Goal: Information Seeking & Learning: Learn about a topic

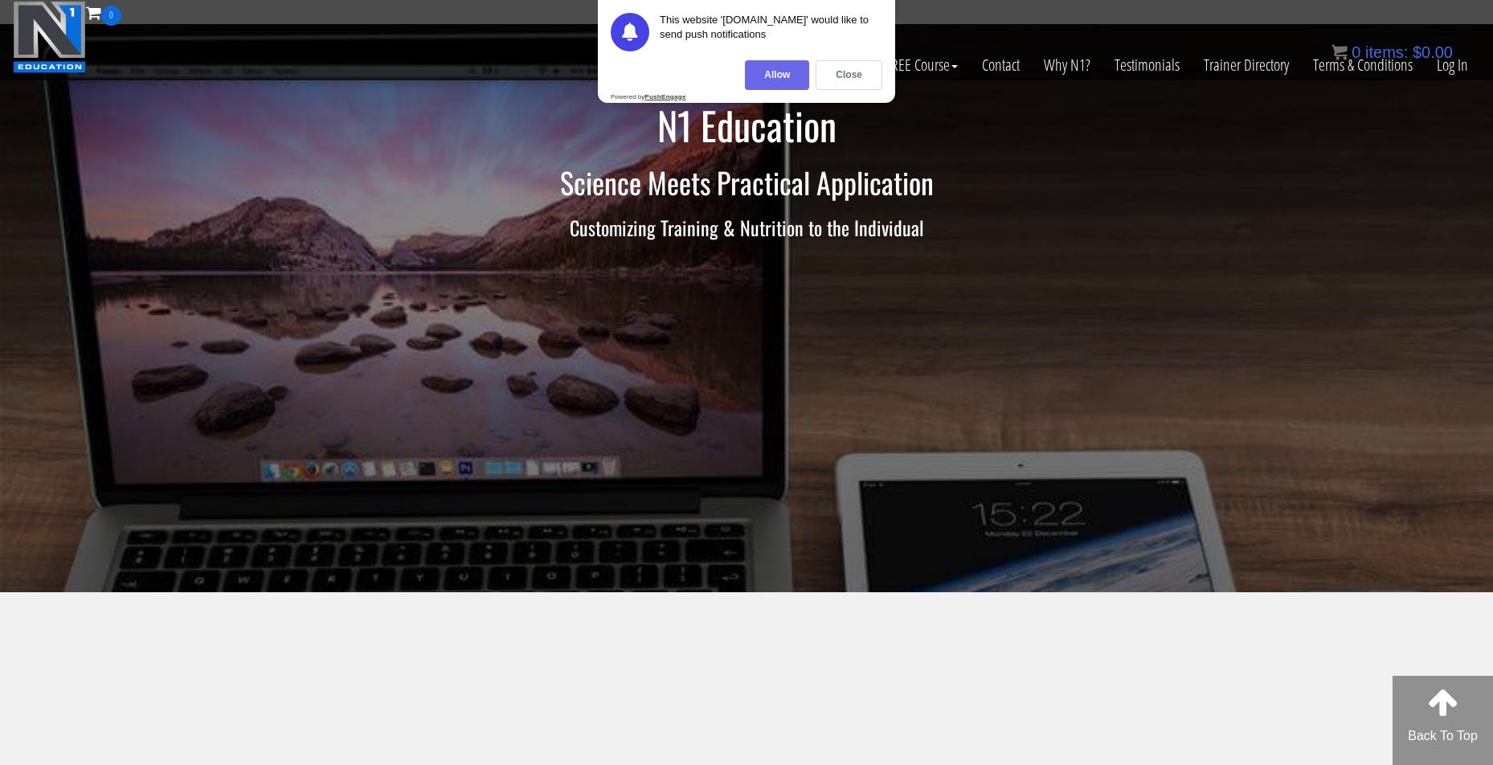
click at [749, 68] on div "Allow" at bounding box center [777, 75] width 64 height 30
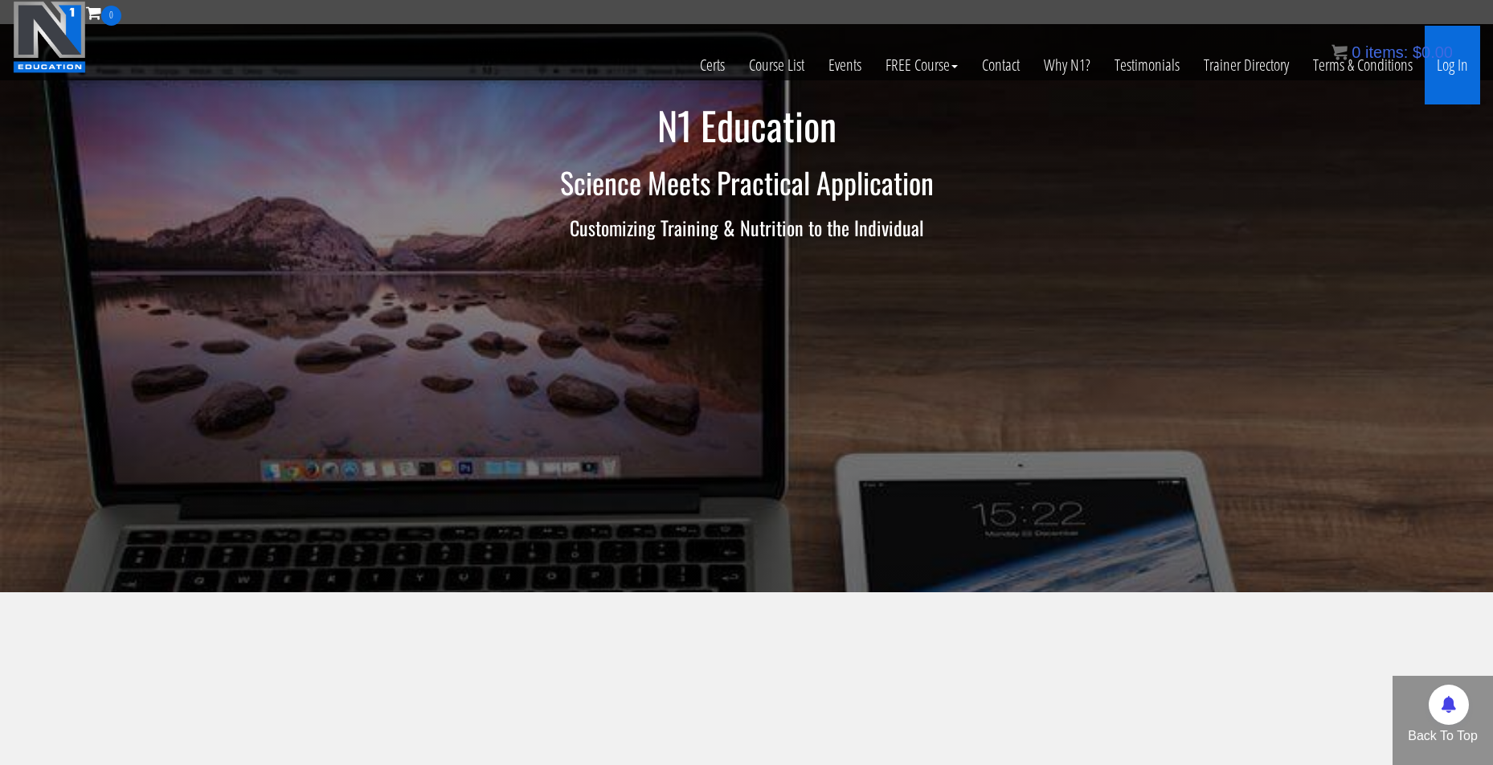
click at [1462, 68] on link "Log In" at bounding box center [1452, 65] width 55 height 79
click at [1440, 61] on div "0 items: $ 0.00" at bounding box center [1392, 52] width 121 height 24
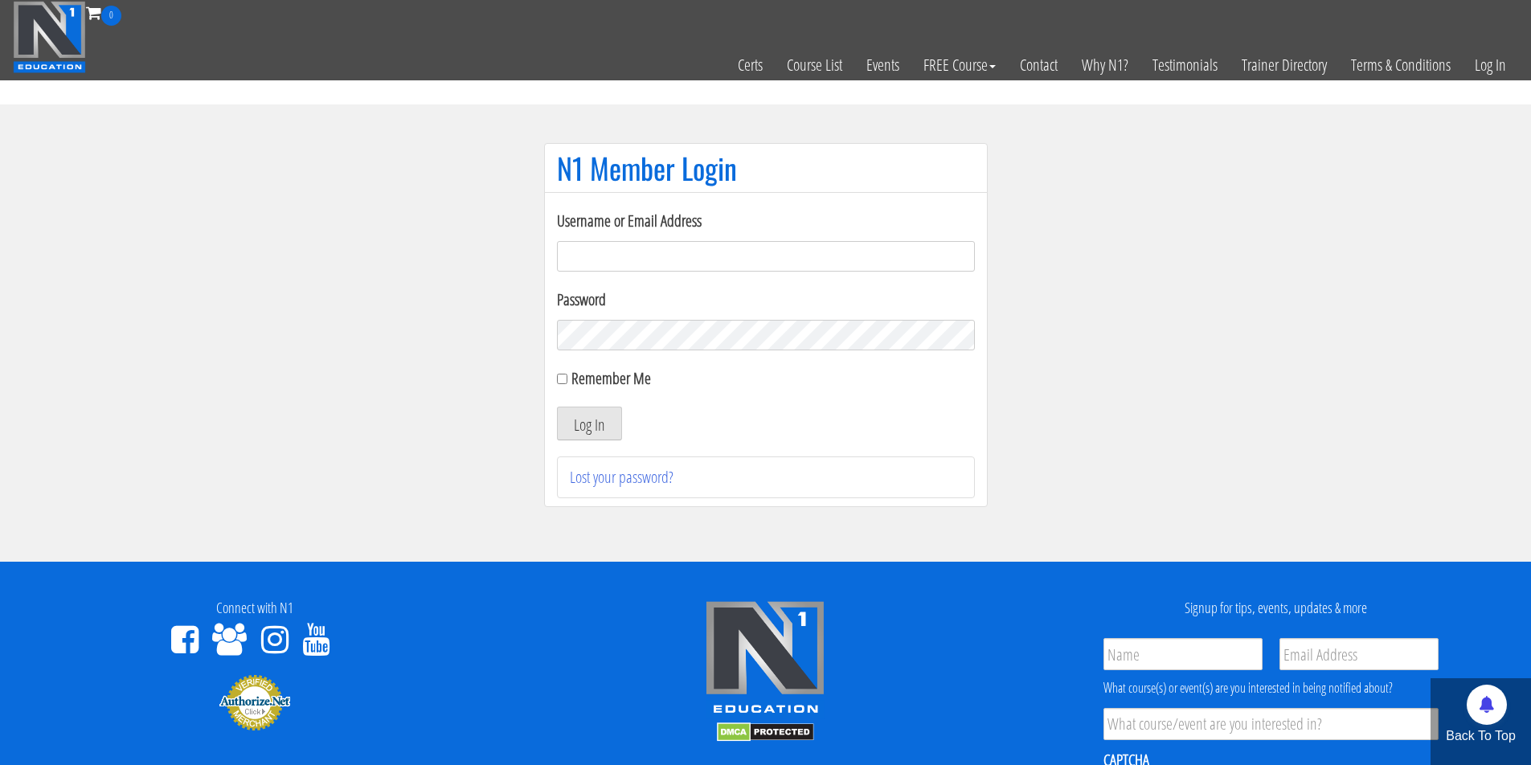
type input "[EMAIL_ADDRESS][DOMAIN_NAME]"
click at [608, 428] on button "Log In" at bounding box center [589, 424] width 65 height 34
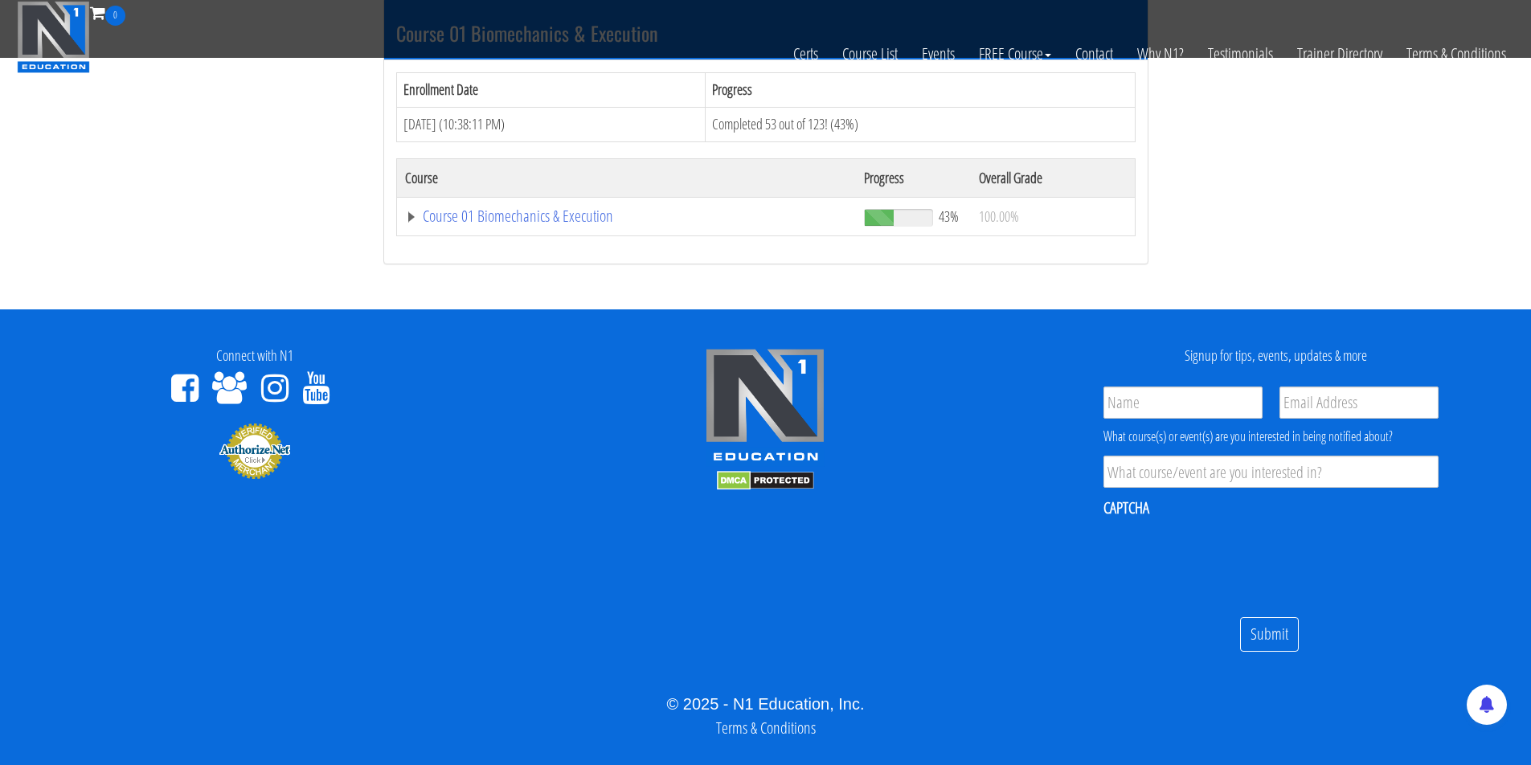
scroll to position [191, 0]
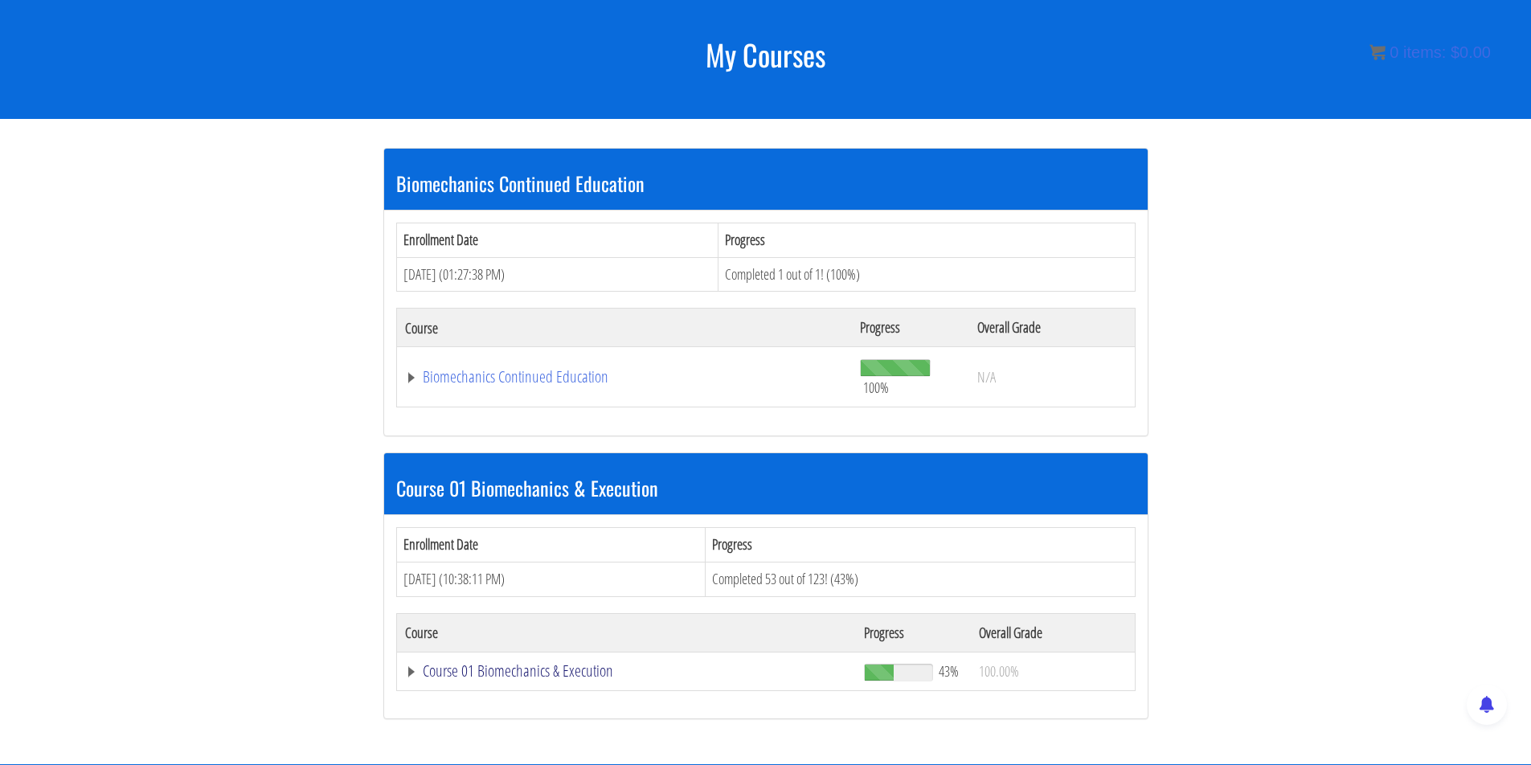
click at [510, 385] on link "Course 01 Biomechanics & Execution" at bounding box center [625, 377] width 440 height 16
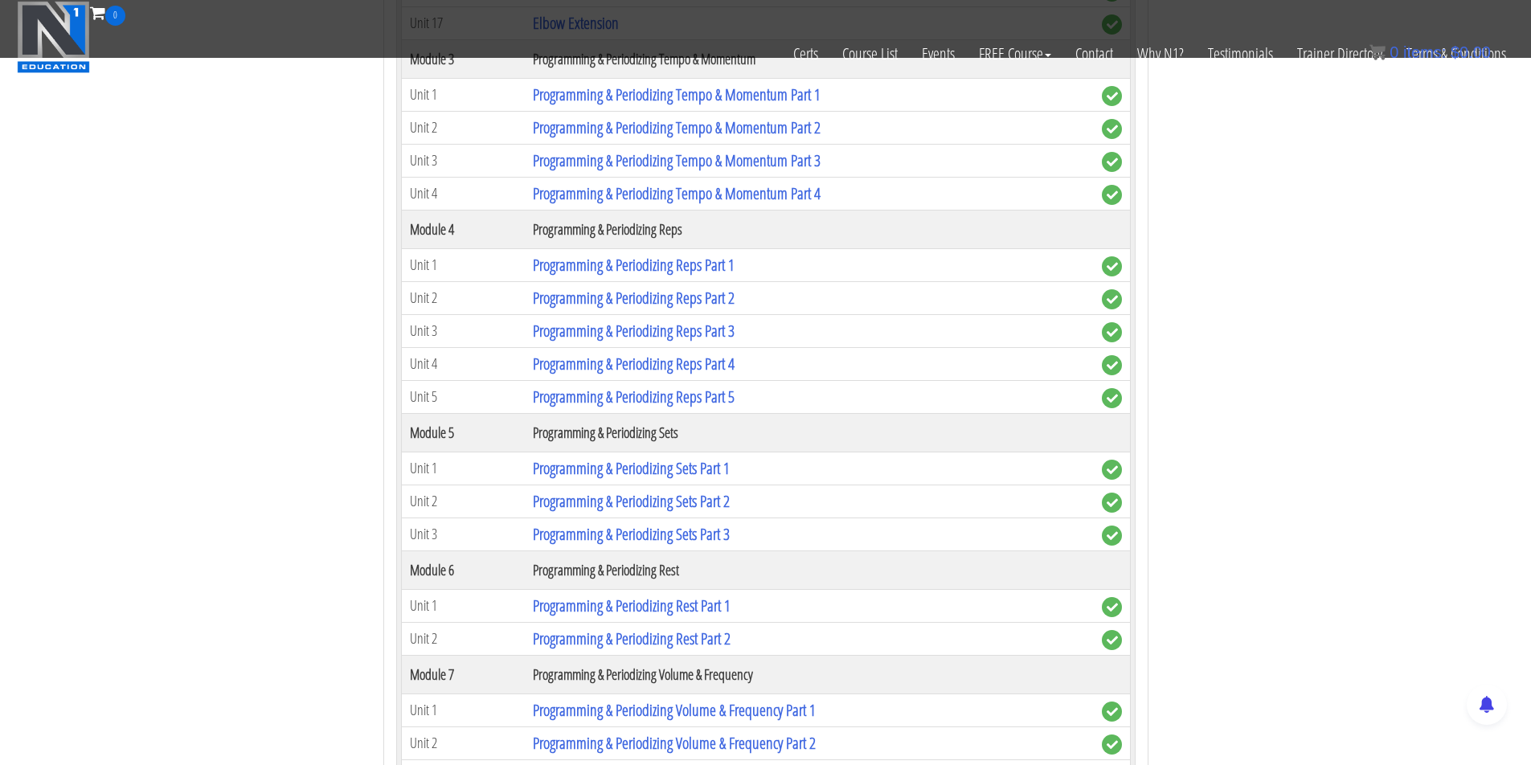
scroll to position [2491, 0]
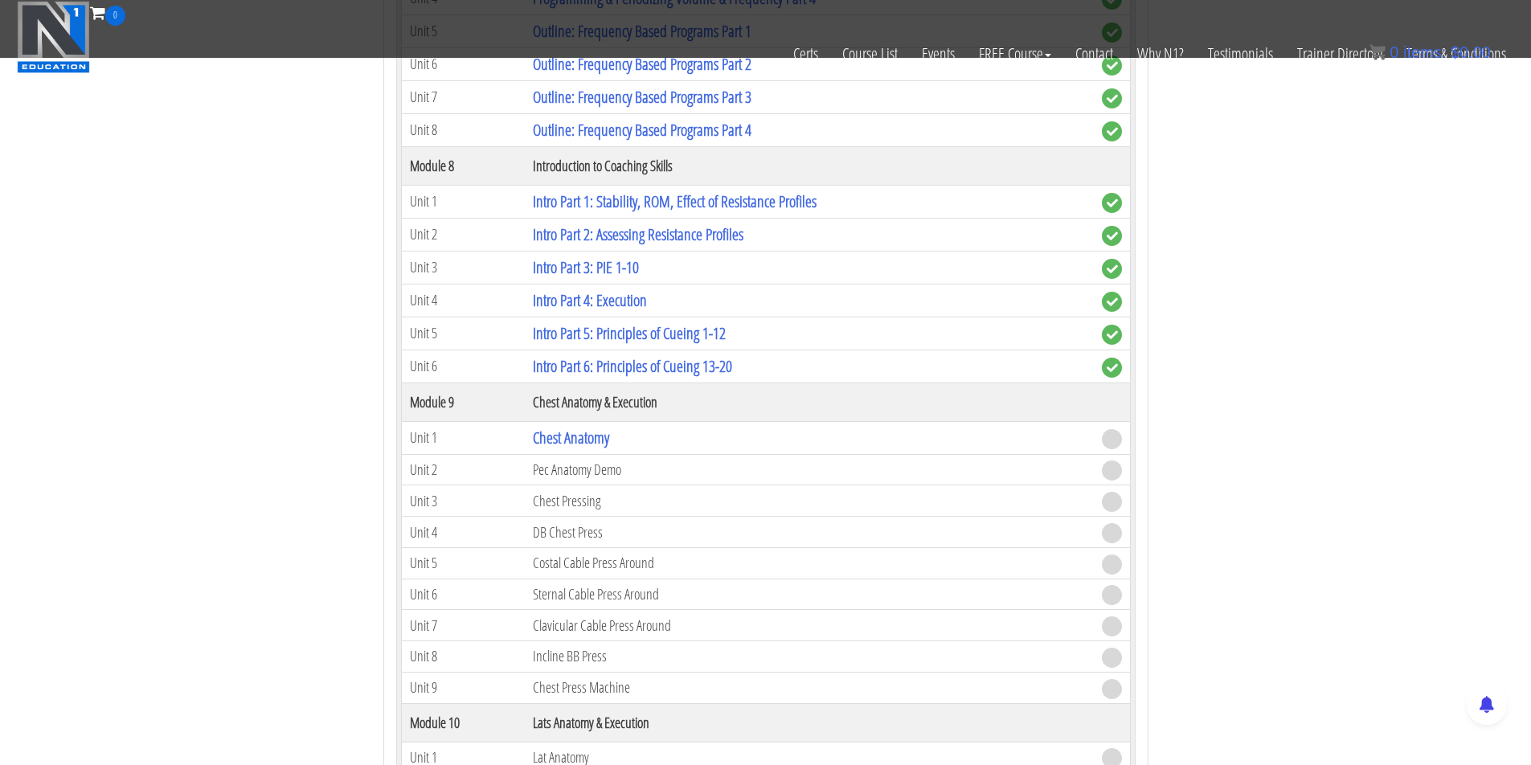
click at [584, 425] on td "Chest Anatomy" at bounding box center [809, 437] width 568 height 33
click at [589, 427] on link "Chest Anatomy" at bounding box center [571, 438] width 76 height 22
